Goal: Find specific page/section: Find specific page/section

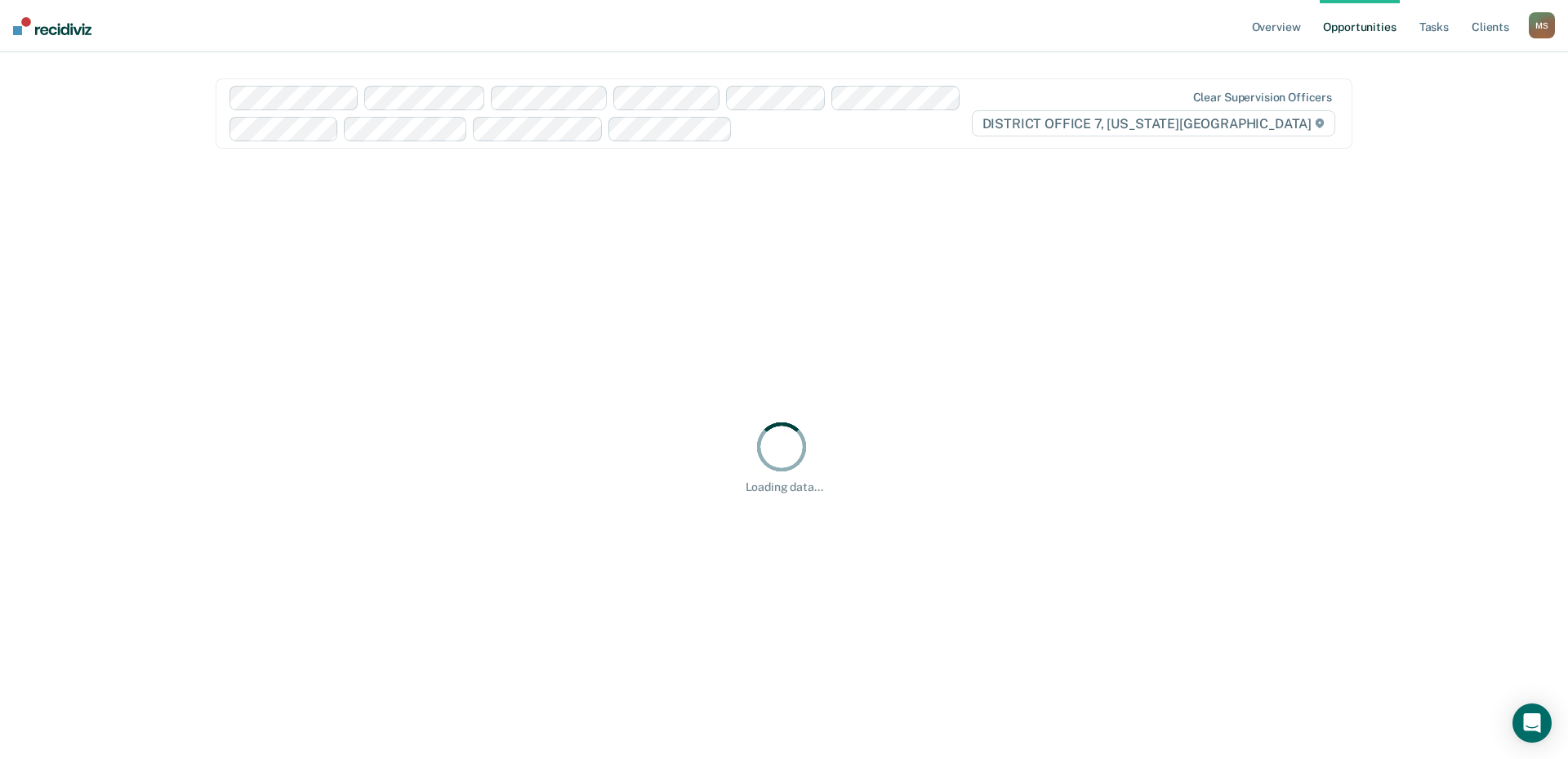
click at [1542, 23] on div "M S" at bounding box center [1543, 25] width 26 height 26
click at [1469, 106] on link "Go to Operations" at bounding box center [1477, 107] width 132 height 14
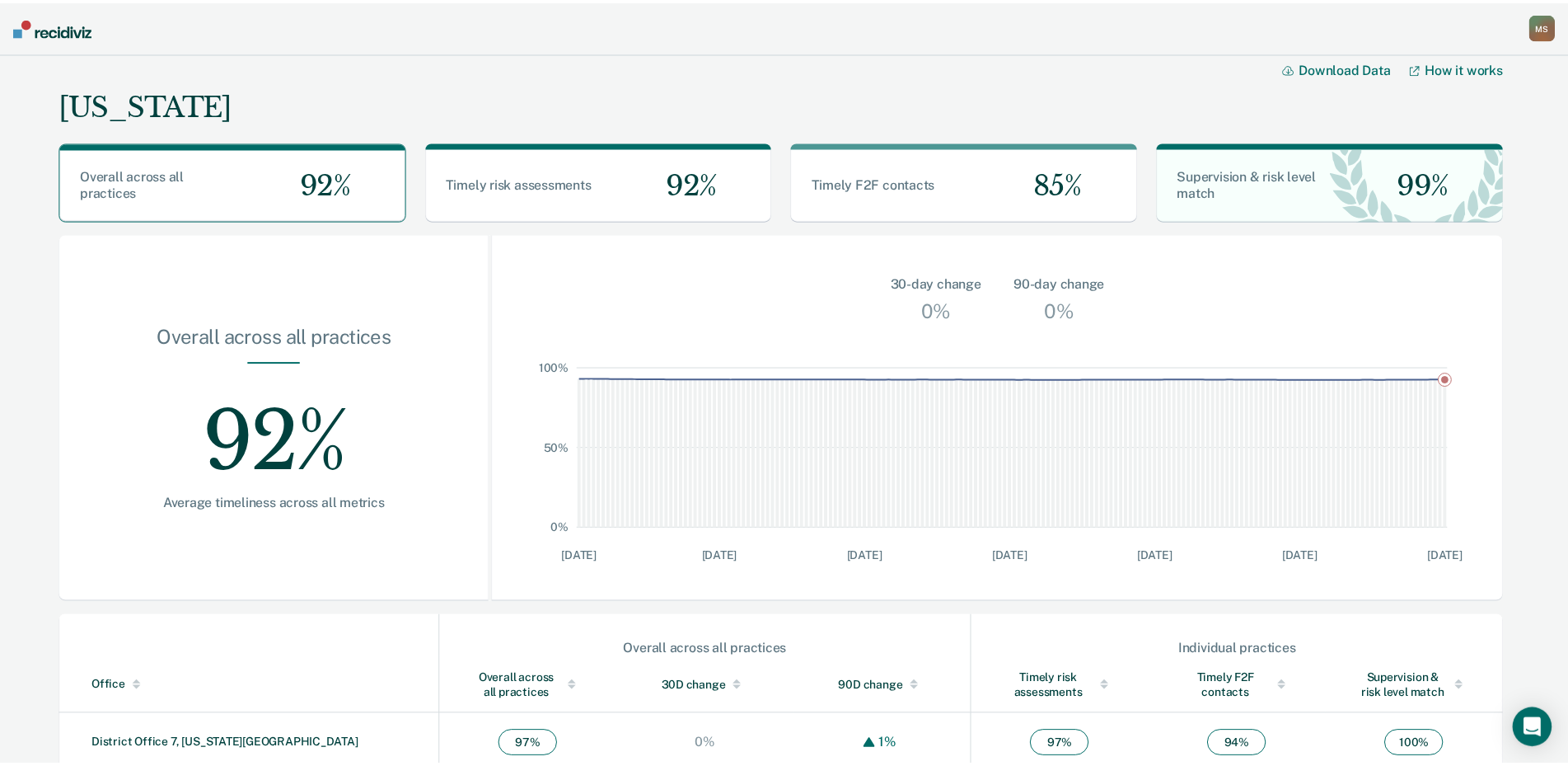
scroll to position [383, 0]
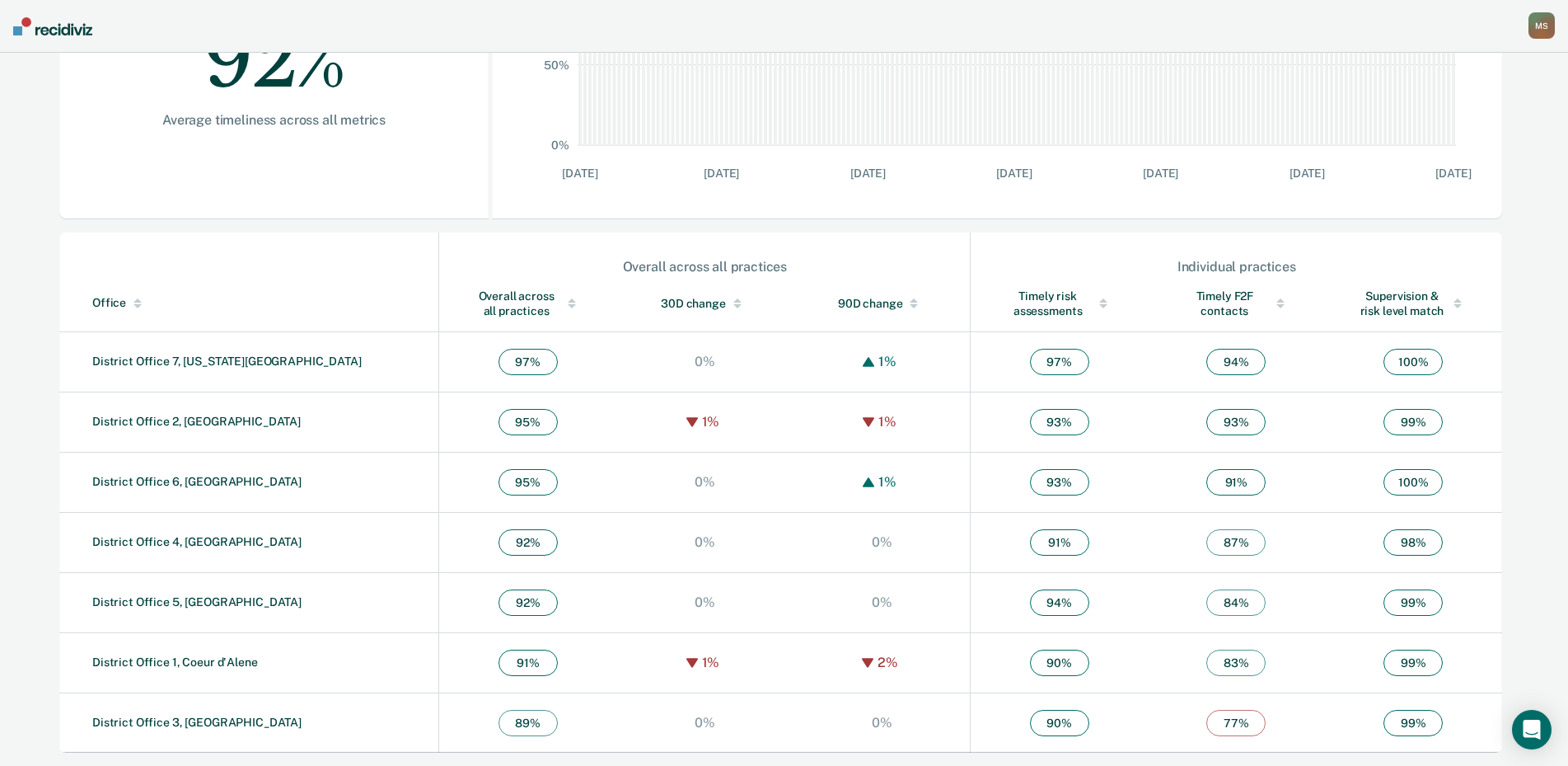
click at [472, 299] on div "Overall across all practices" at bounding box center [527, 303] width 111 height 29
click at [181, 352] on td "District Office 7, [US_STATE][GEOGRAPHIC_DATA]" at bounding box center [249, 361] width 379 height 60
click at [180, 360] on link "District Office 7, [US_STATE][GEOGRAPHIC_DATA]" at bounding box center [227, 361] width 269 height 13
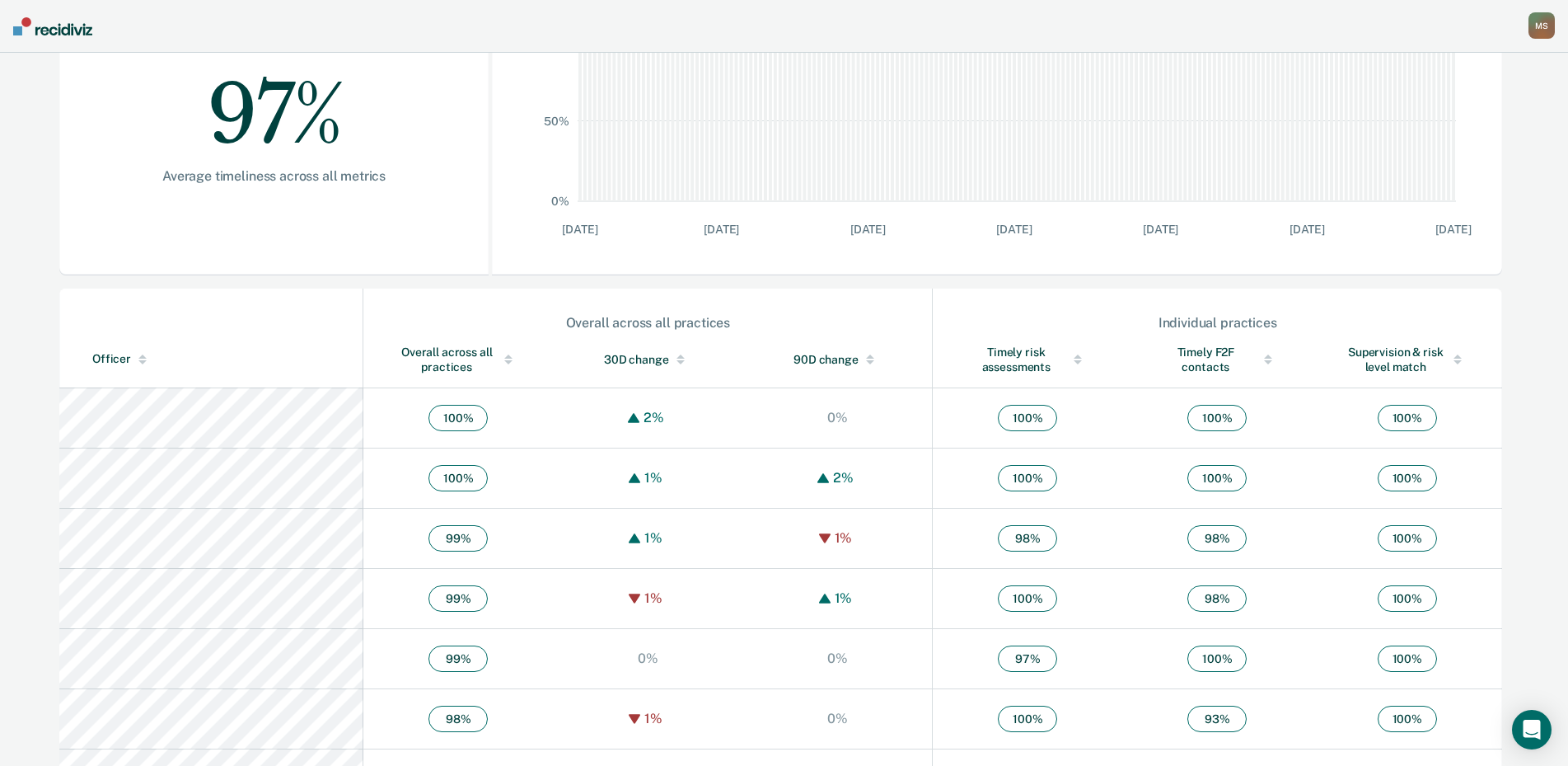
scroll to position [577, 0]
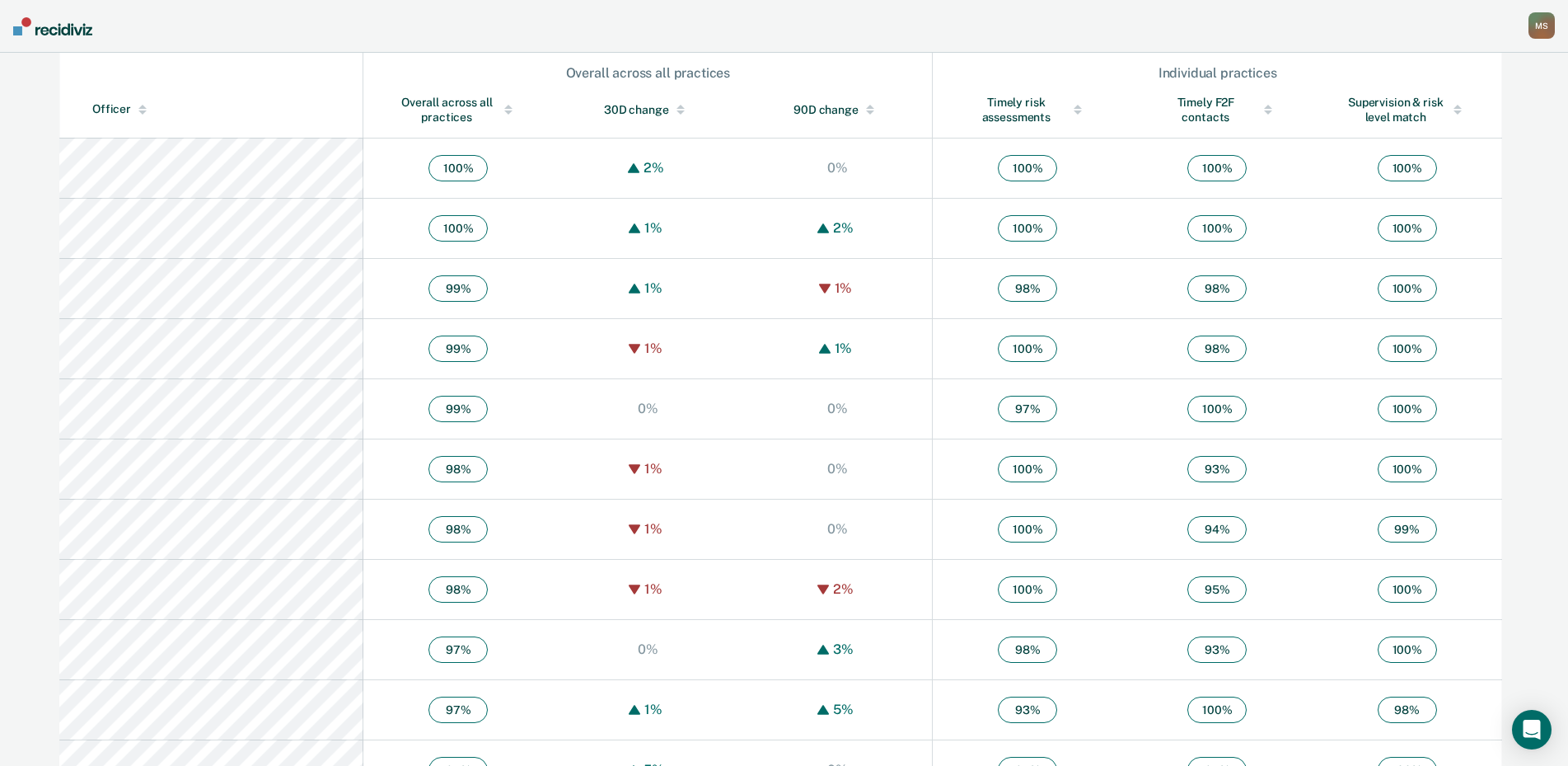
click at [397, 103] on div "Overall across all practices" at bounding box center [458, 109] width 123 height 29
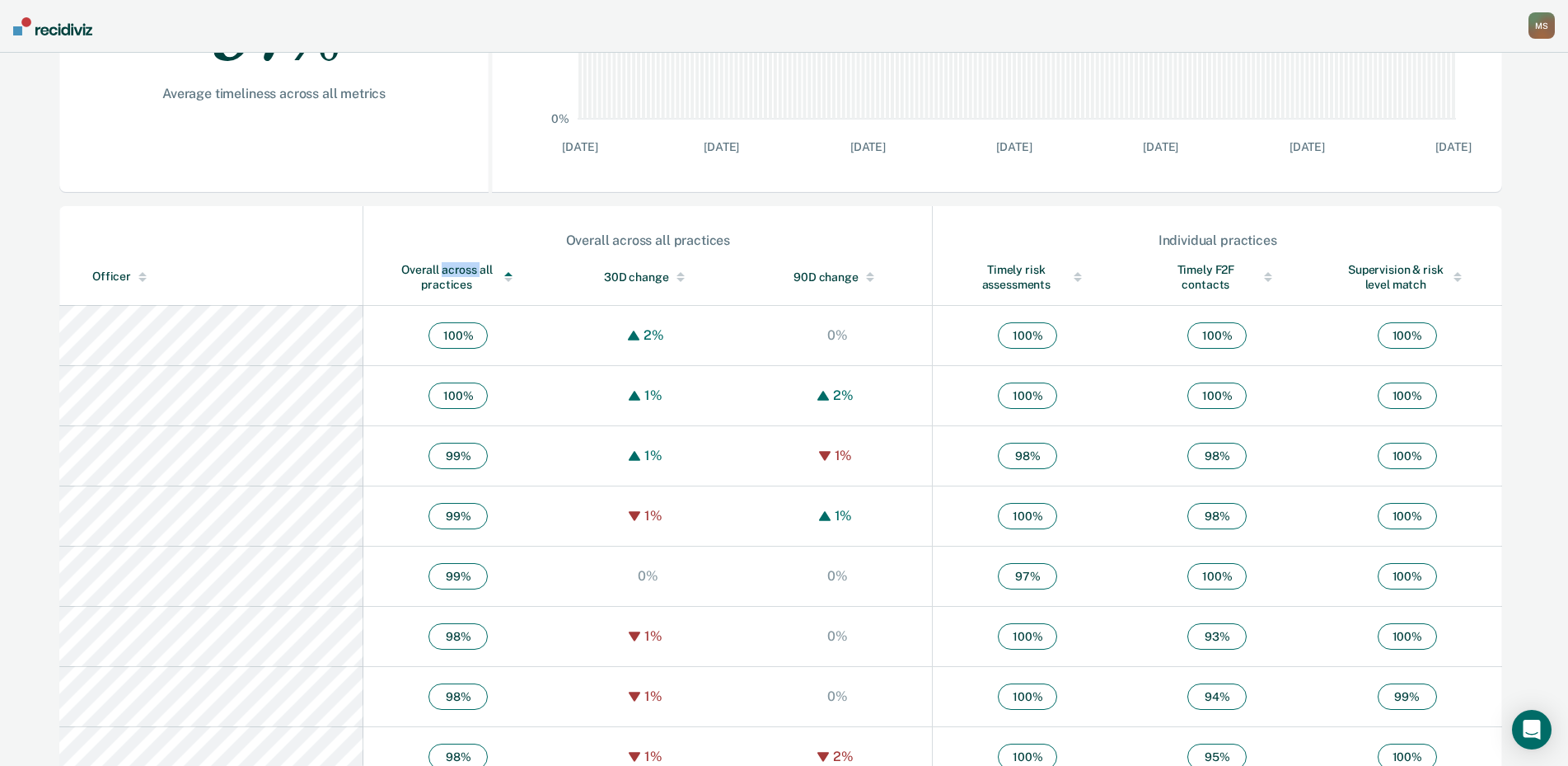
scroll to position [439, 0]
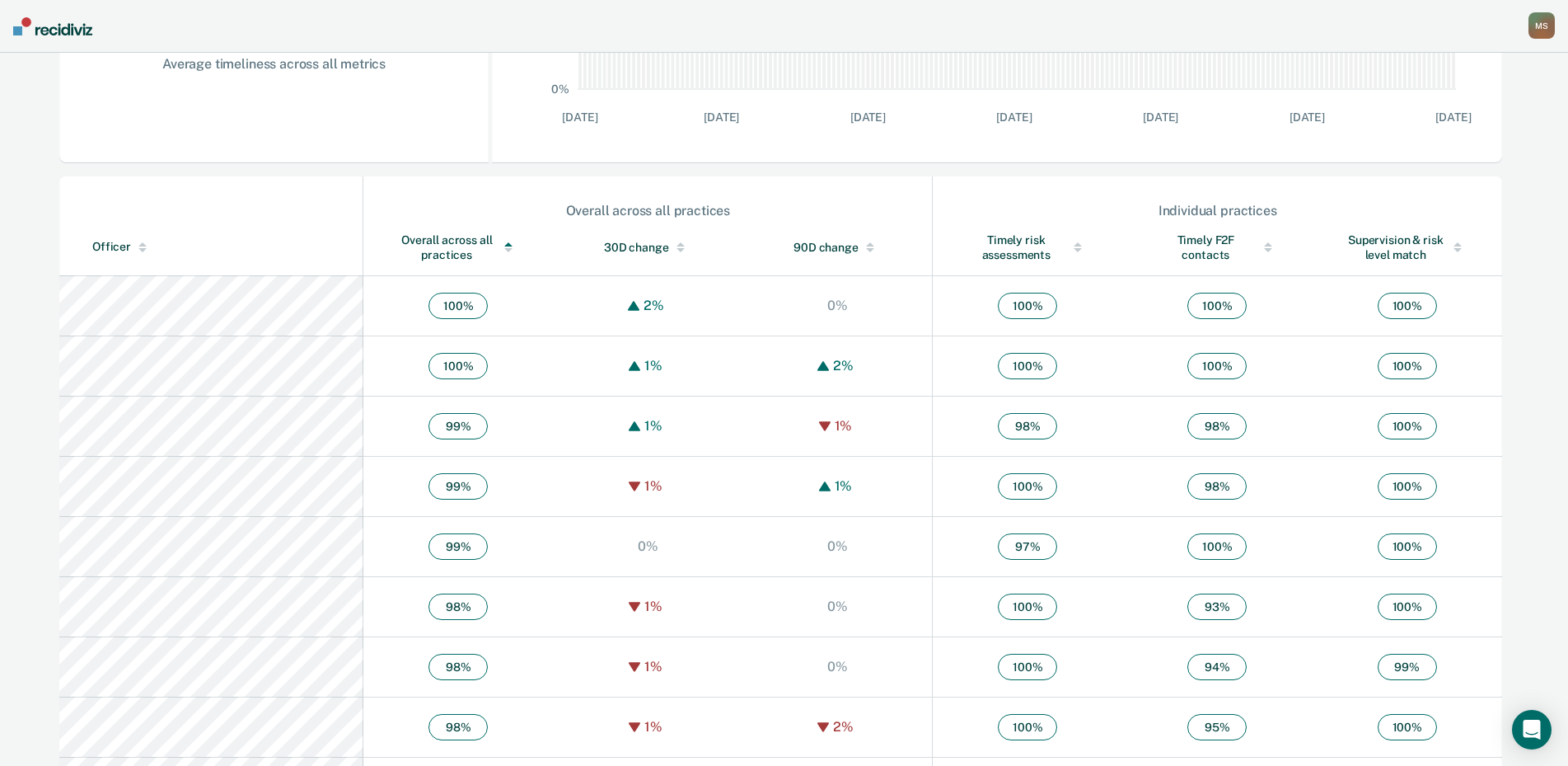
click at [47, 443] on div "[US_STATE] District Office 7, [US_STATE][GEOGRAPHIC_DATA] Download Data How it …" at bounding box center [784, 643] width 1568 height 2059
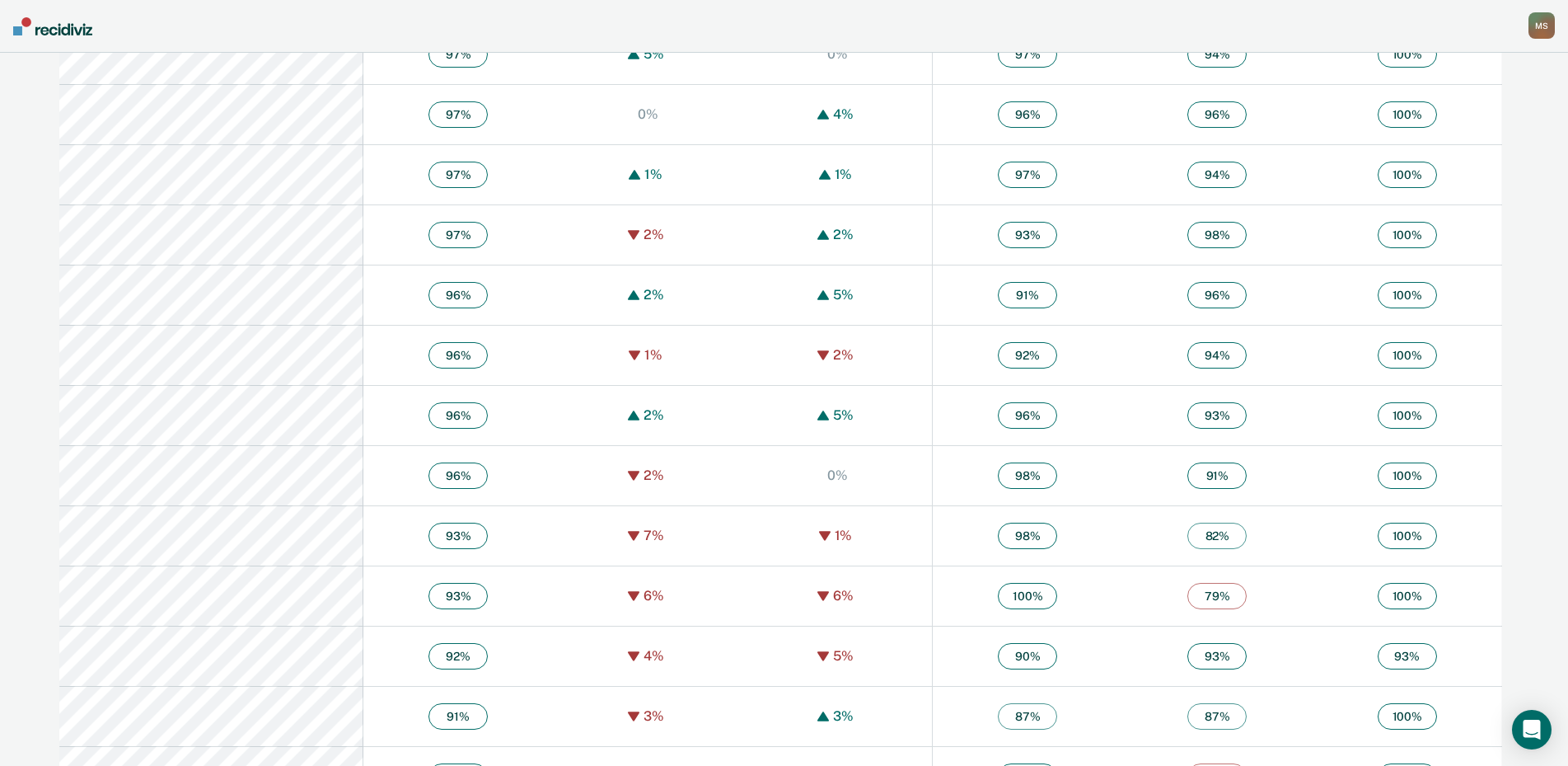
scroll to position [1263, 0]
